Goal: Obtain resource: Download file/media

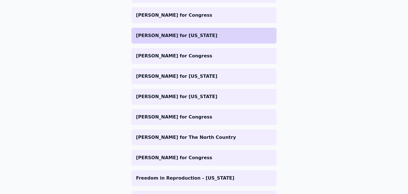
scroll to position [300, 0]
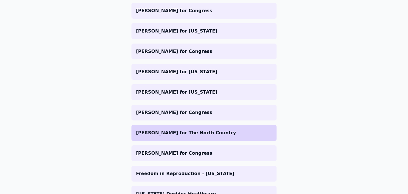
click at [171, 136] on p "[PERSON_NAME] for The North Country" at bounding box center [204, 133] width 136 height 7
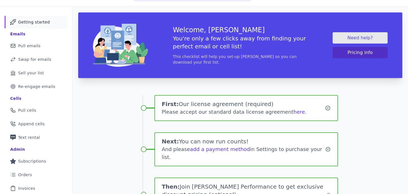
scroll to position [31, 0]
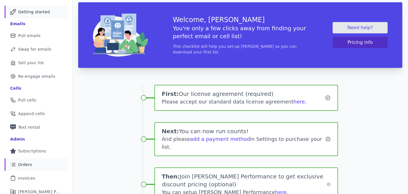
click at [31, 165] on span "Orders" at bounding box center [25, 165] width 14 height 6
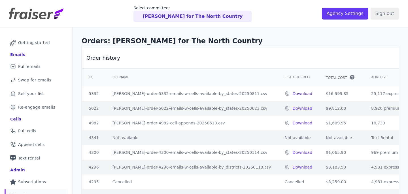
click at [292, 93] on p "Download" at bounding box center [302, 94] width 20 height 6
